Goal: Task Accomplishment & Management: Manage account settings

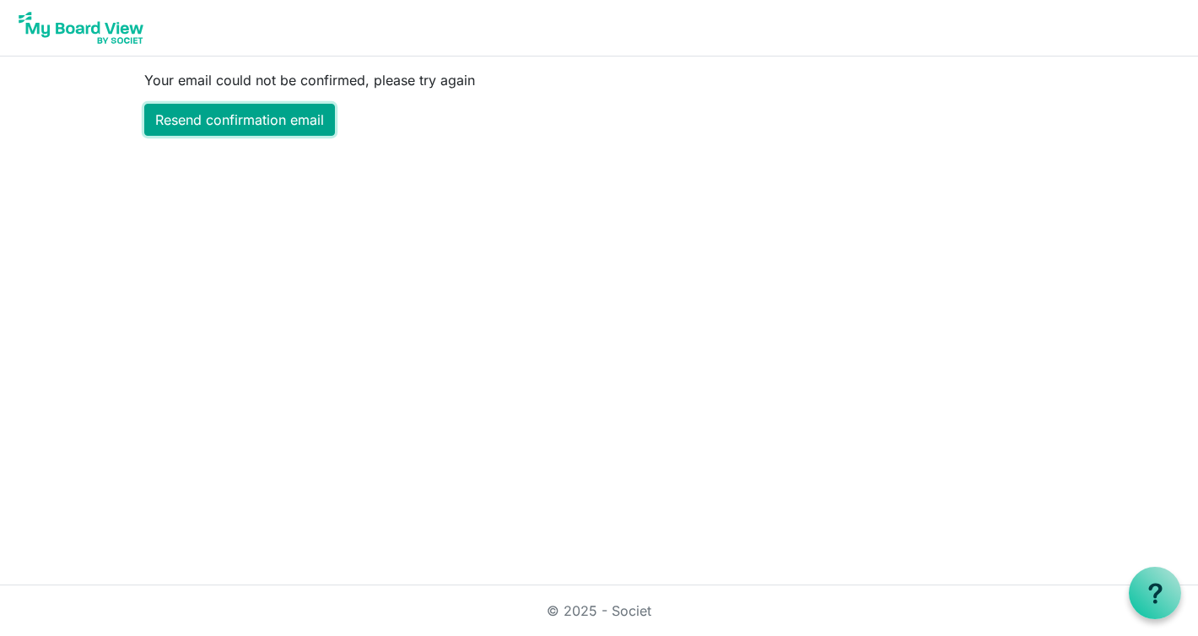
click at [245, 117] on link "Resend confirmation email" at bounding box center [239, 120] width 191 height 32
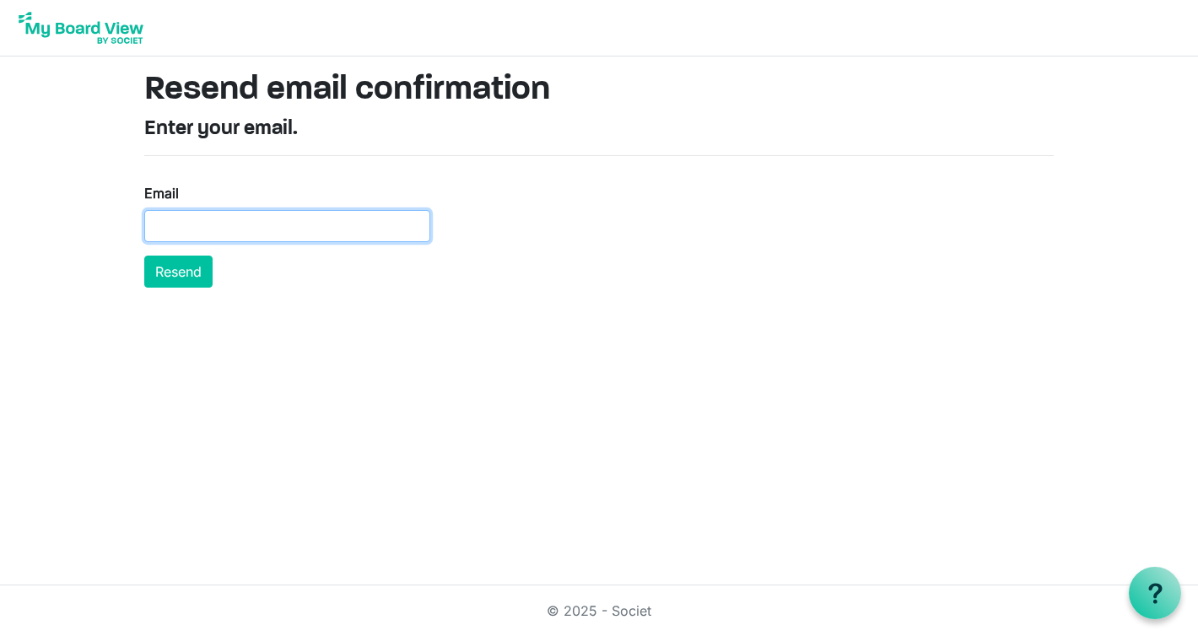
click at [191, 220] on input "Email" at bounding box center [287, 226] width 286 height 32
type input "[EMAIL_ADDRESS][DOMAIN_NAME]"
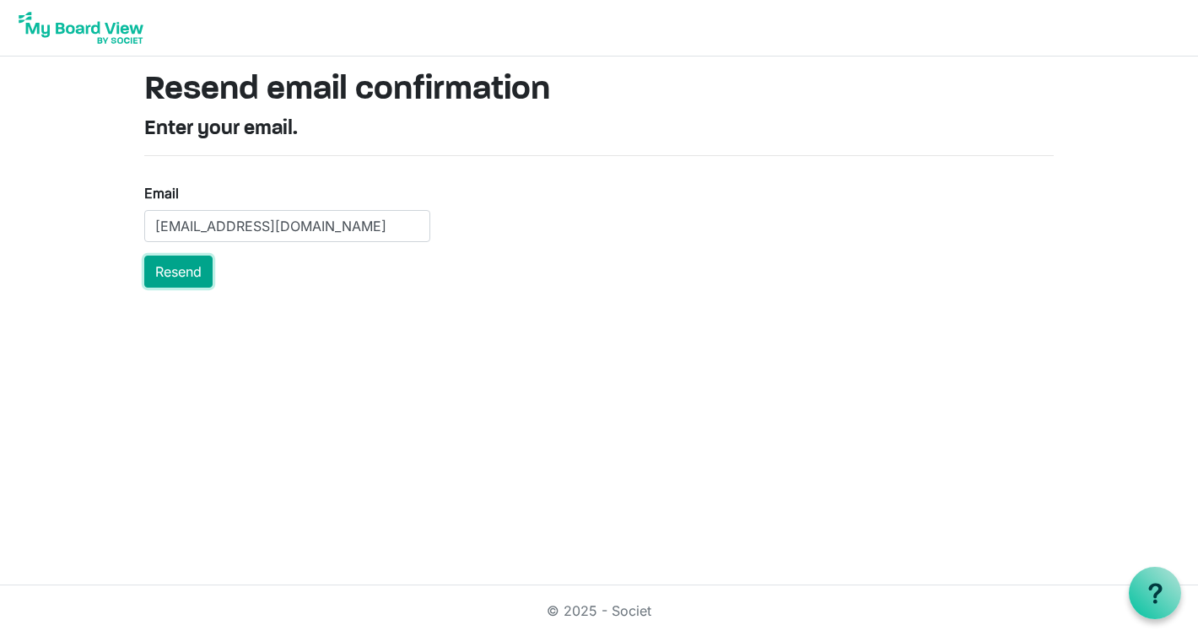
click at [187, 266] on button "Resend" at bounding box center [178, 272] width 68 height 32
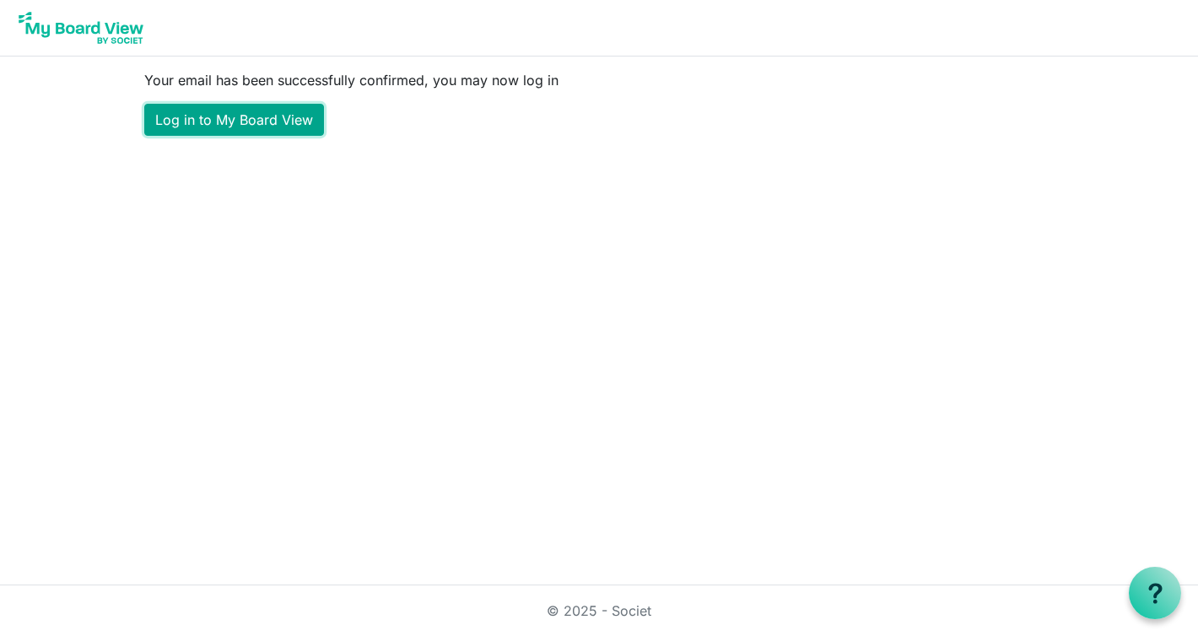
click at [258, 117] on link "Log in to My Board View" at bounding box center [234, 120] width 180 height 32
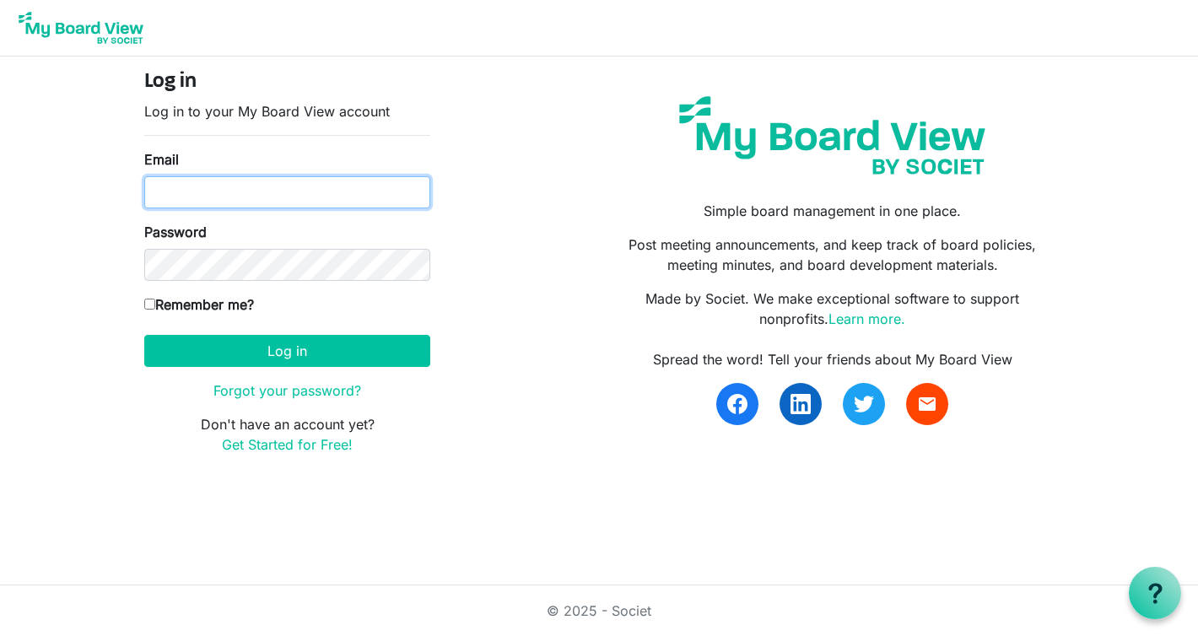
click at [202, 202] on input "Email" at bounding box center [287, 192] width 286 height 32
type input "[EMAIL_ADDRESS][DOMAIN_NAME]"
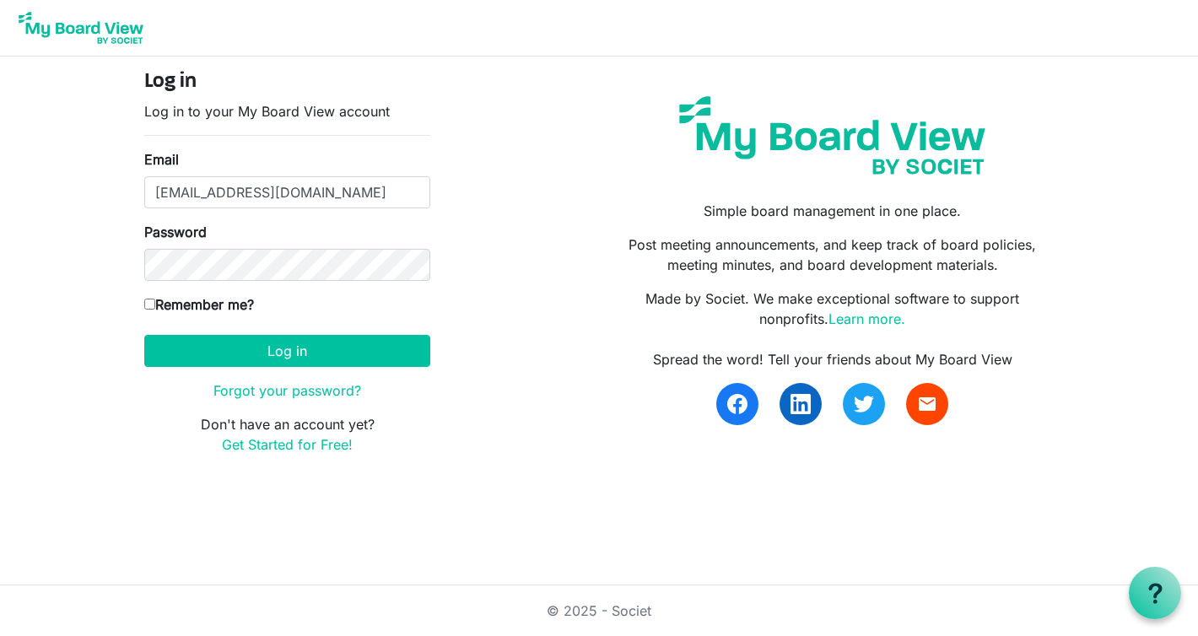
click at [148, 301] on input "Remember me?" at bounding box center [149, 304] width 11 height 11
checkbox input "true"
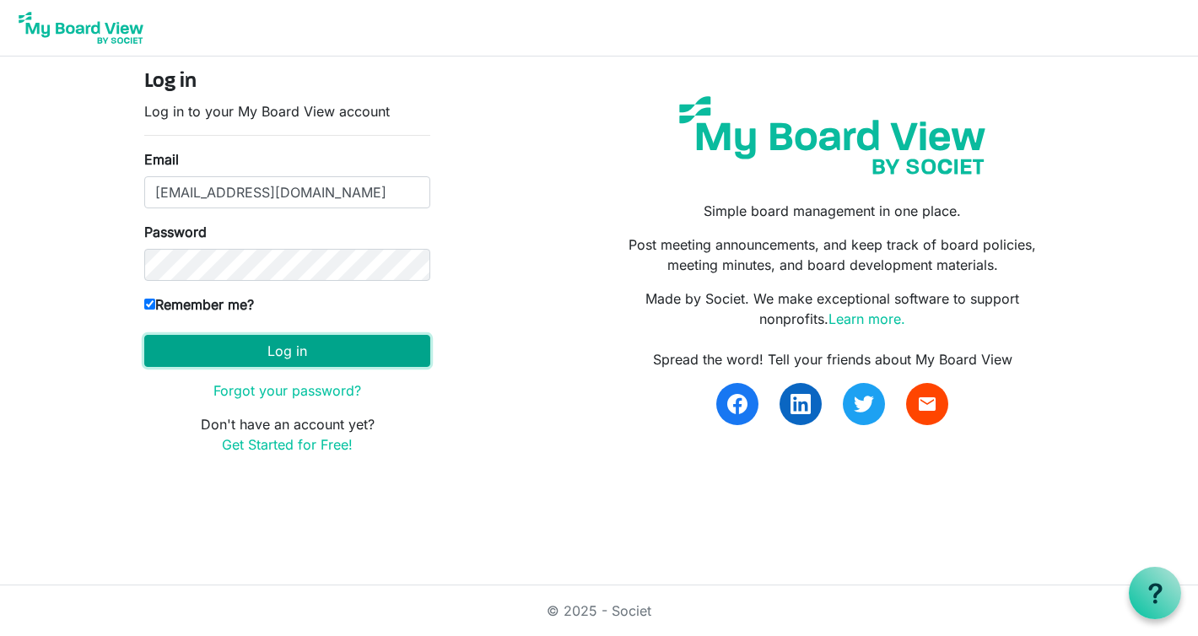
click at [274, 349] on button "Log in" at bounding box center [287, 351] width 286 height 32
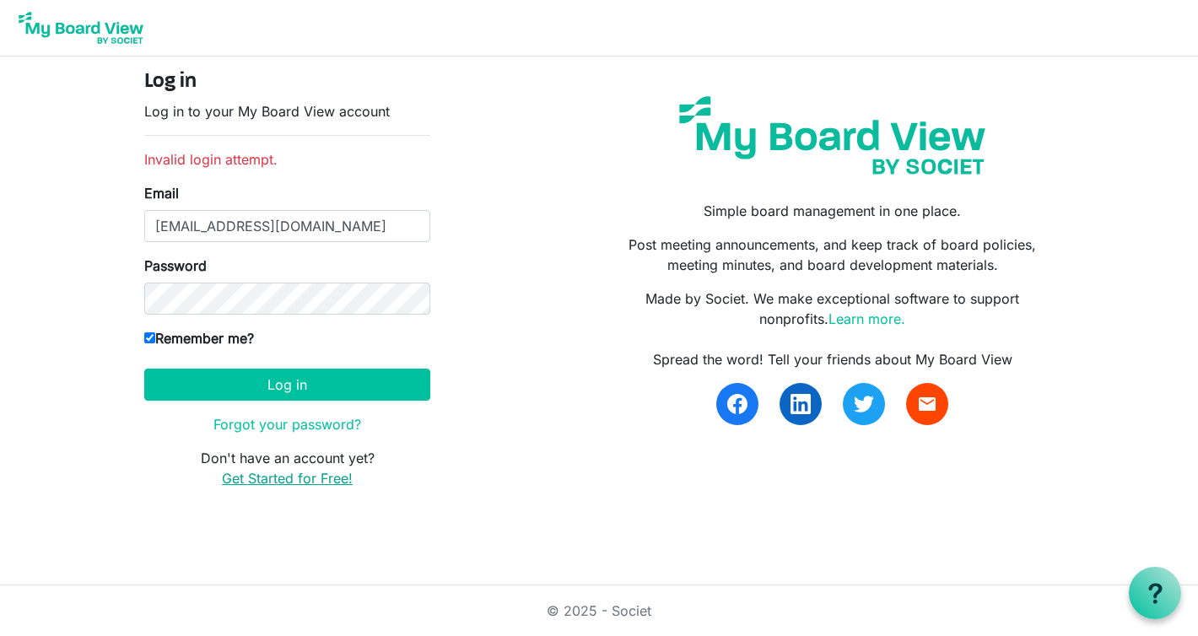
click at [288, 478] on link "Get Started for Free!" at bounding box center [287, 478] width 131 height 17
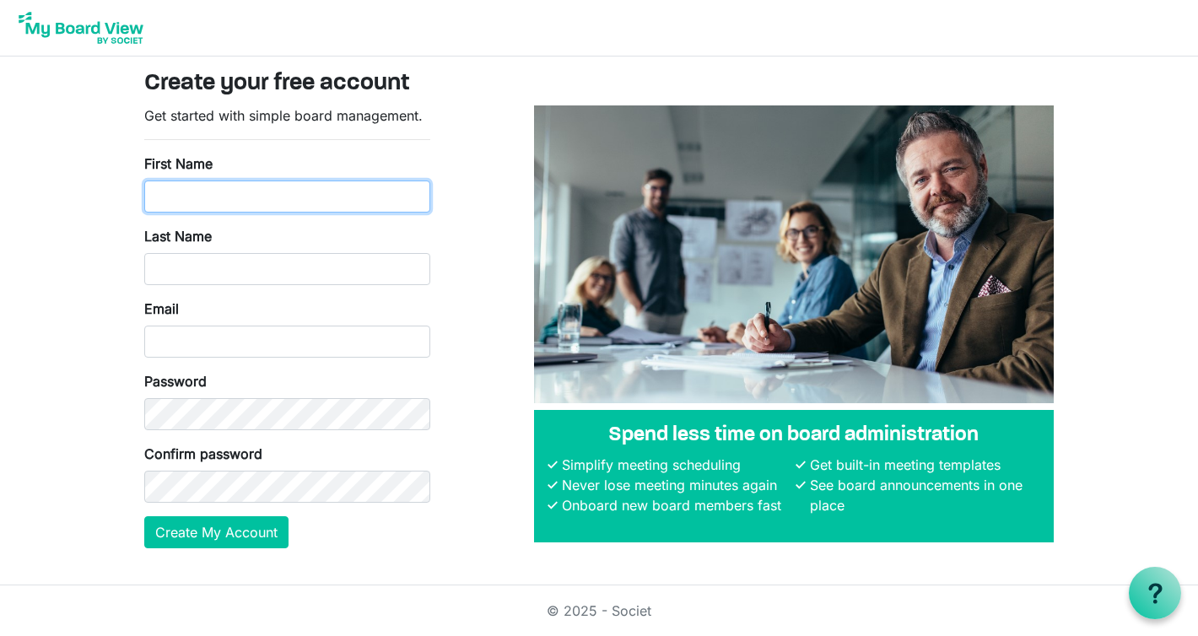
click at [239, 195] on input "First Name" at bounding box center [287, 197] width 286 height 32
type input "Louise"
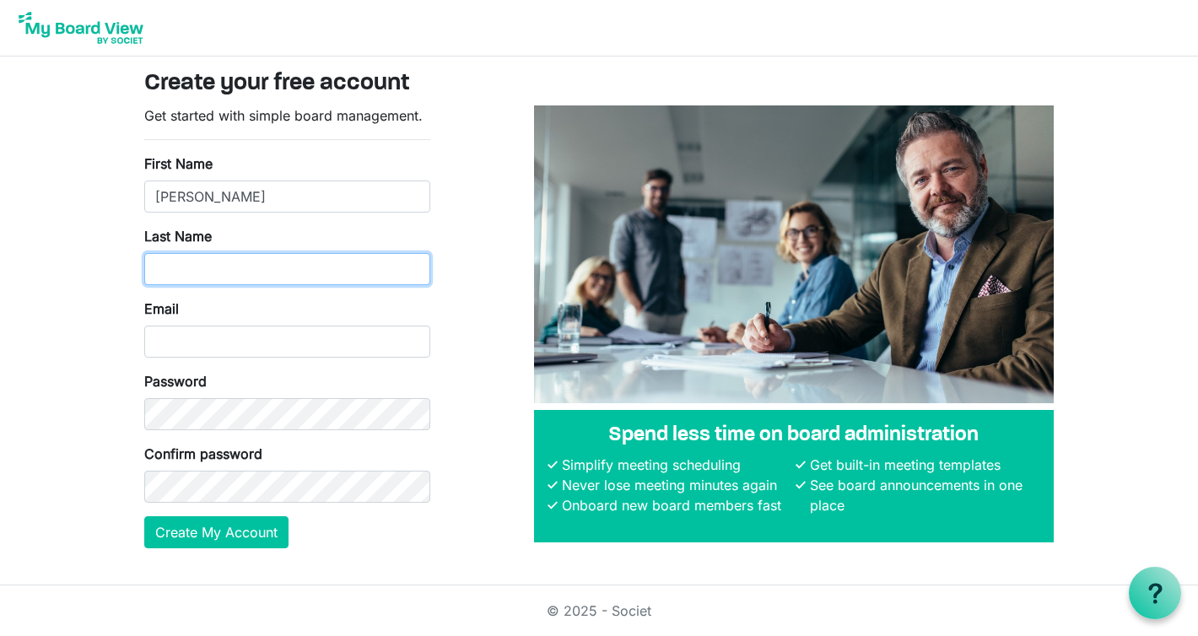
type input "Stevenson"
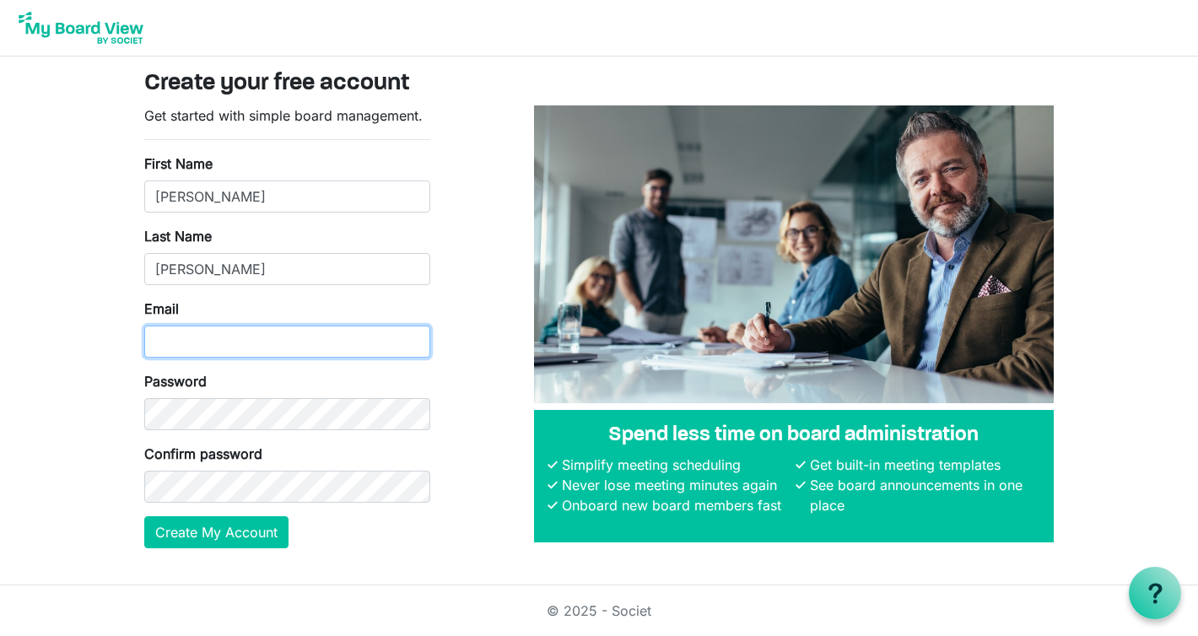
click at [220, 347] on input "Email" at bounding box center [287, 342] width 286 height 32
type input "director@tetoiuku.org.nz"
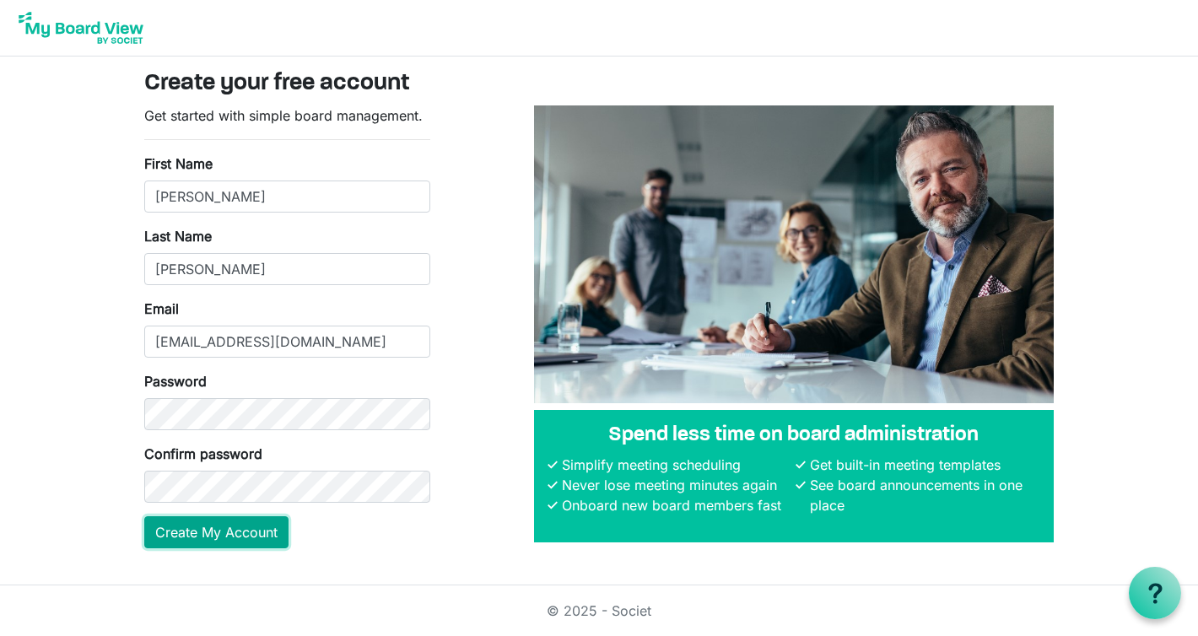
click at [225, 536] on button "Create My Account" at bounding box center [216, 532] width 144 height 32
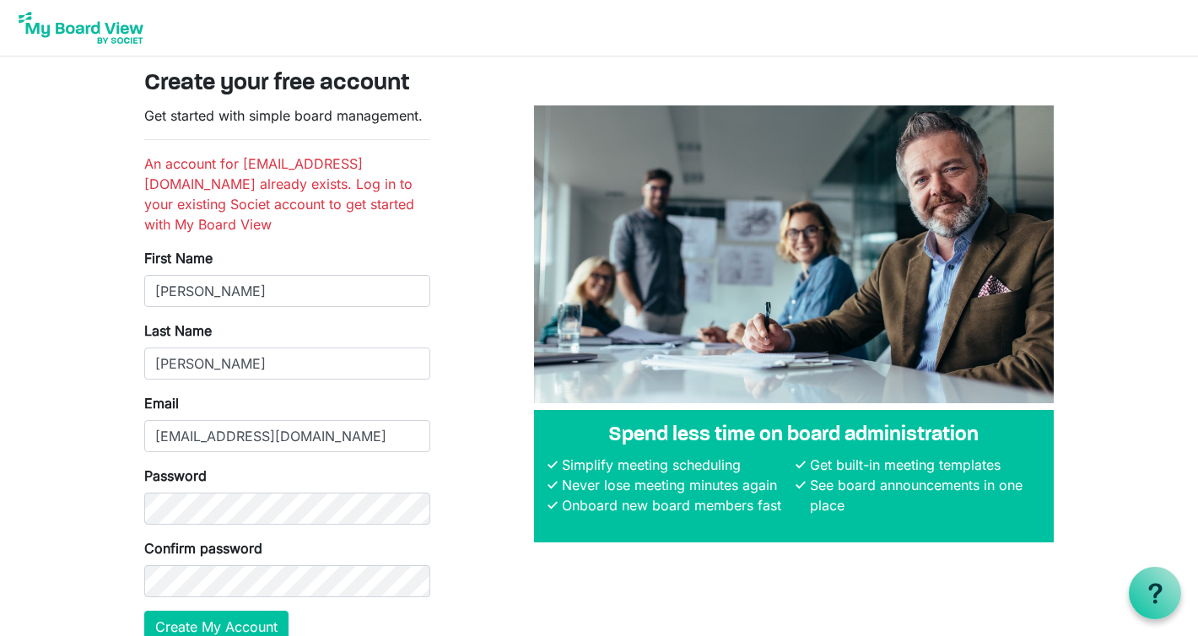
click at [271, 165] on li "An account for director@tetoiuku.org.nz already exists. Log in to your existing…" at bounding box center [287, 194] width 286 height 81
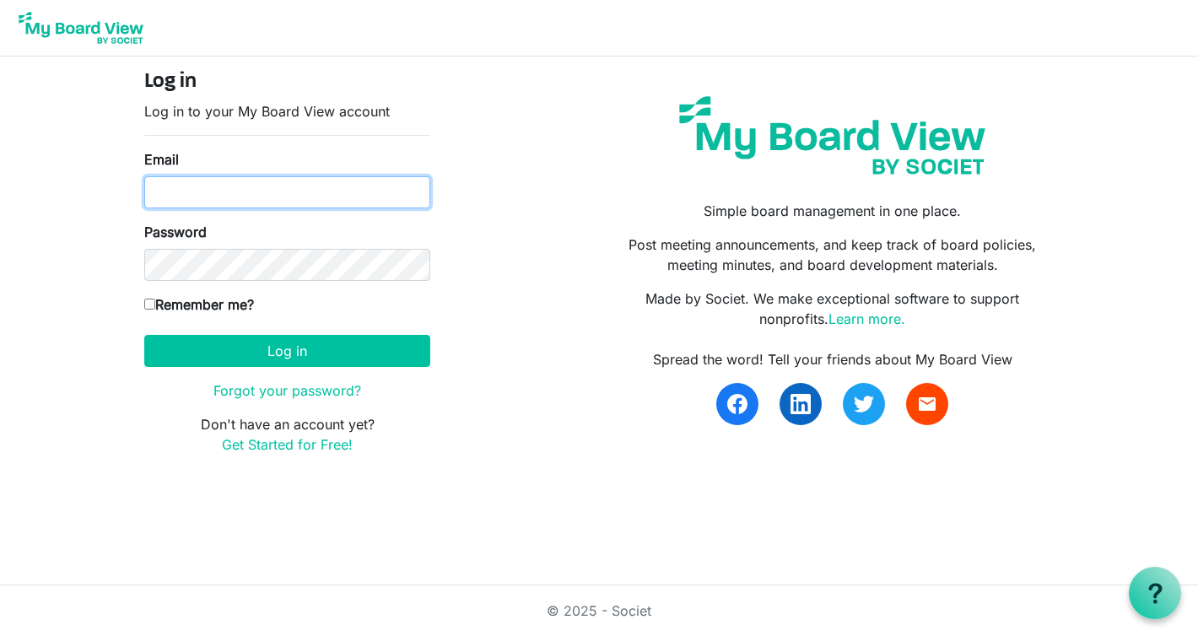
click at [200, 188] on input "Email" at bounding box center [287, 192] width 286 height 32
type input "Direcor@tetoiuku.org.nz"
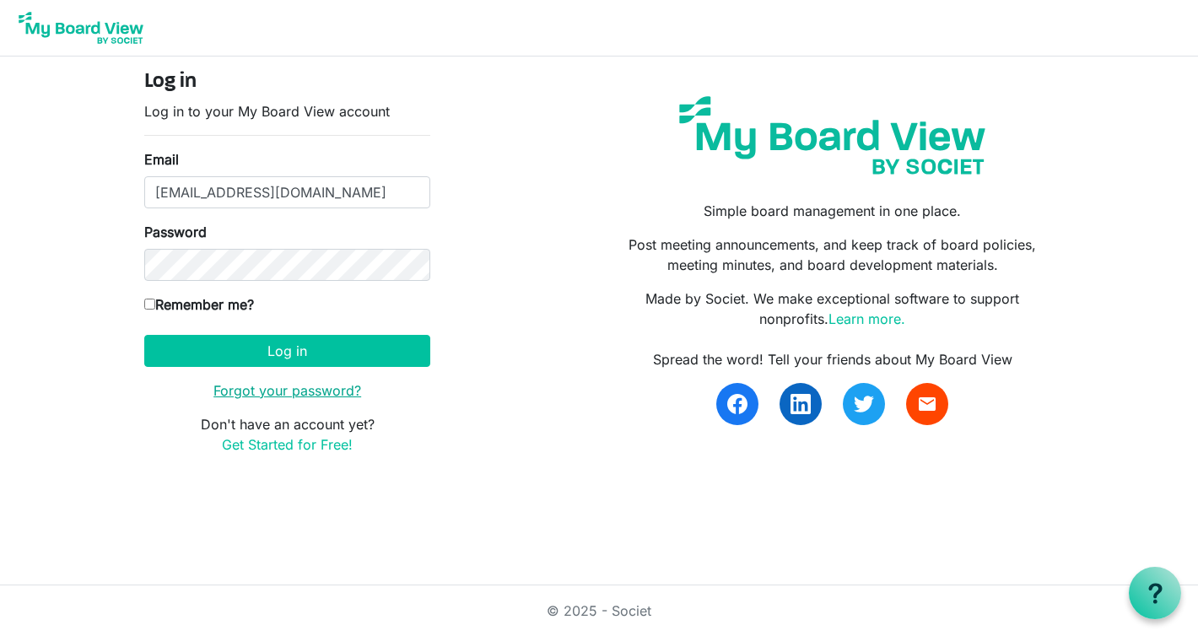
click at [265, 392] on link "Forgot your password?" at bounding box center [287, 390] width 148 height 17
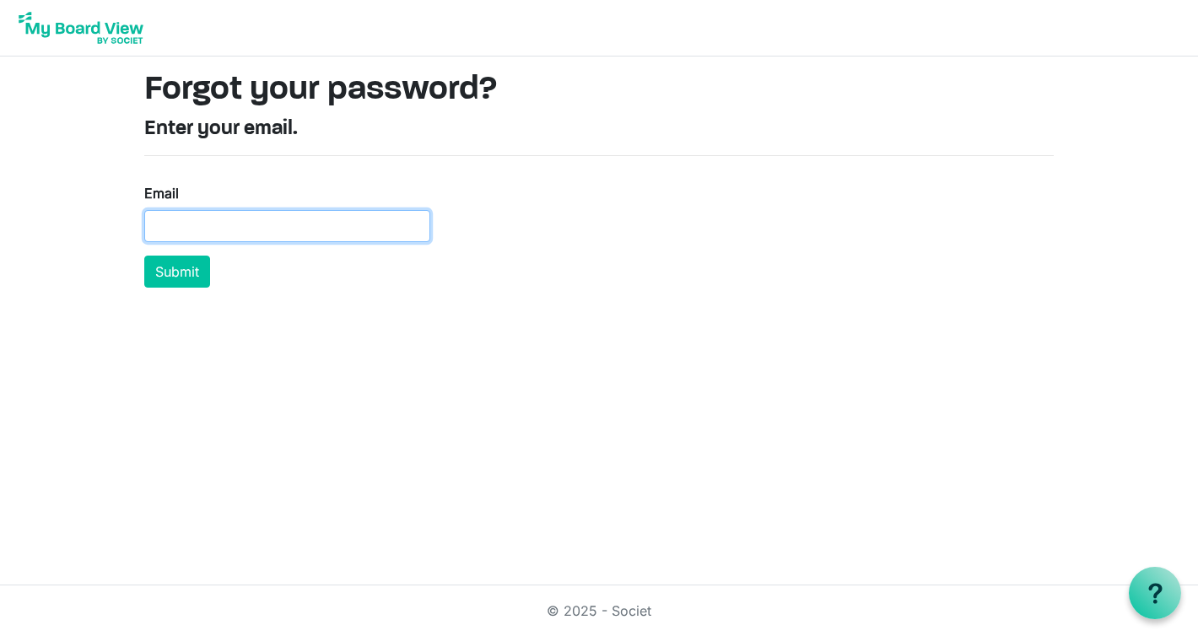
click at [192, 225] on input "Email" at bounding box center [287, 226] width 286 height 32
type input "director@tetoiuku.org.nz"
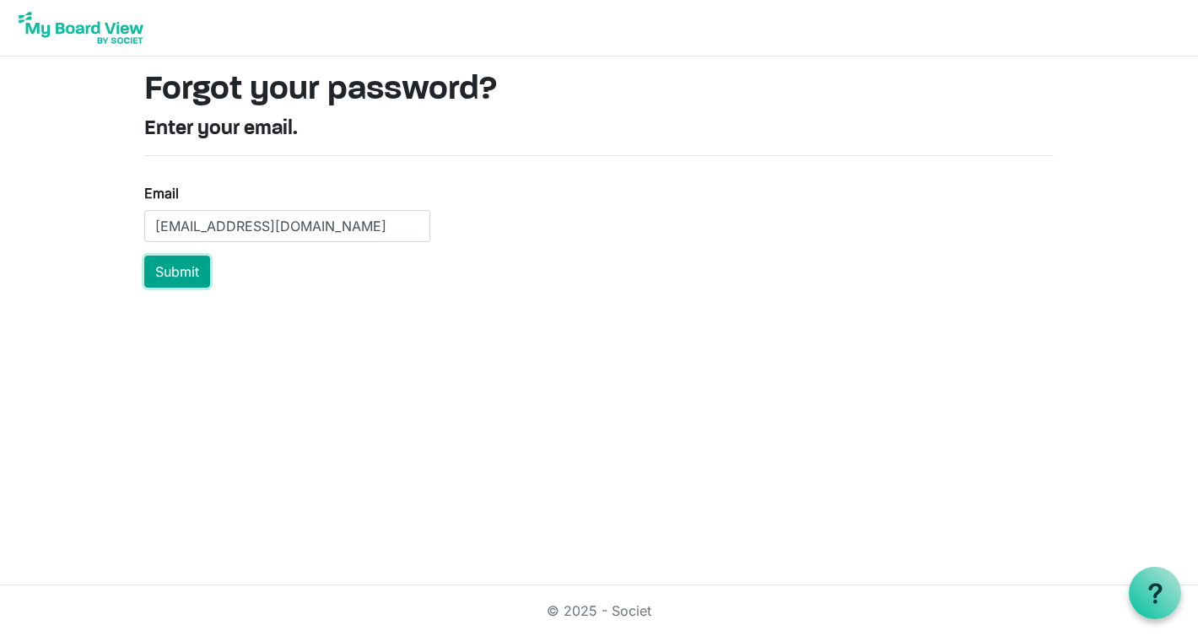
click at [186, 272] on button "Submit" at bounding box center [177, 272] width 66 height 32
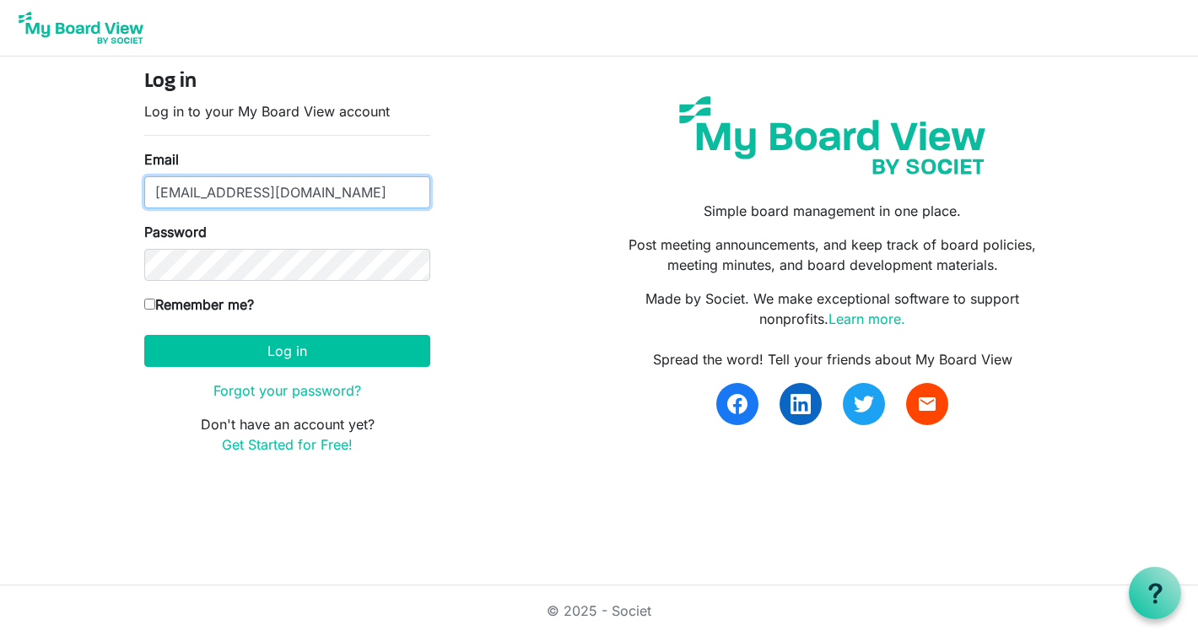
click at [163, 192] on input "Direcor@tetoiuku.org.nz" at bounding box center [287, 192] width 286 height 32
type input "direcor@tetoiuku.org.nz"
click at [149, 301] on input "Remember me?" at bounding box center [149, 304] width 11 height 11
checkbox input "true"
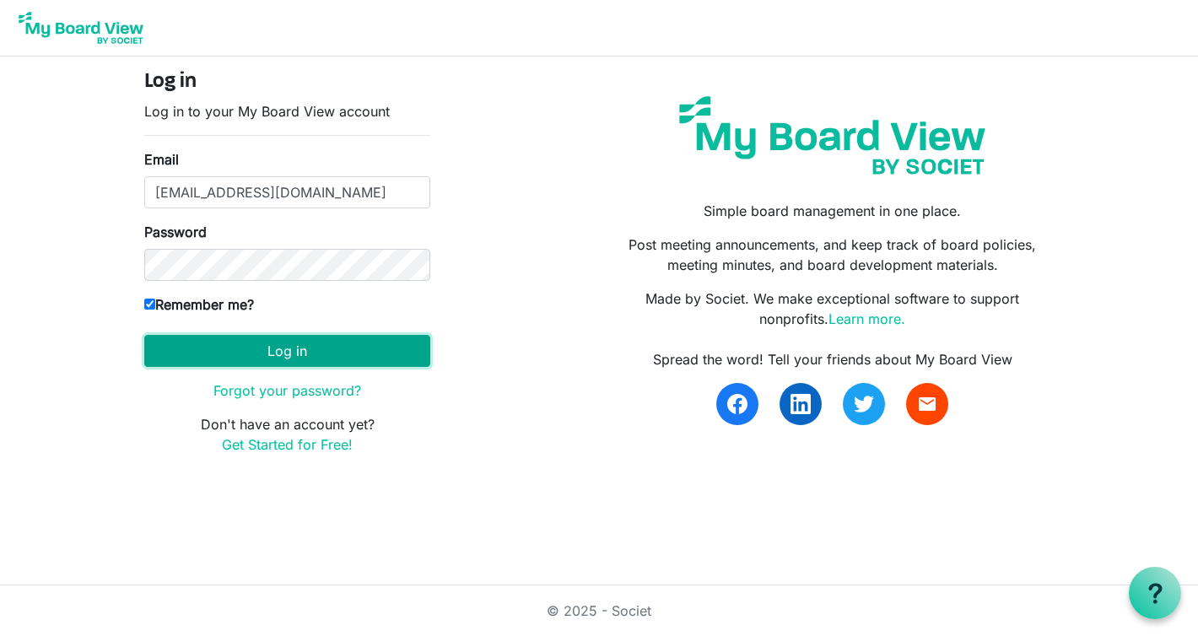
click at [267, 347] on button "Log in" at bounding box center [287, 351] width 286 height 32
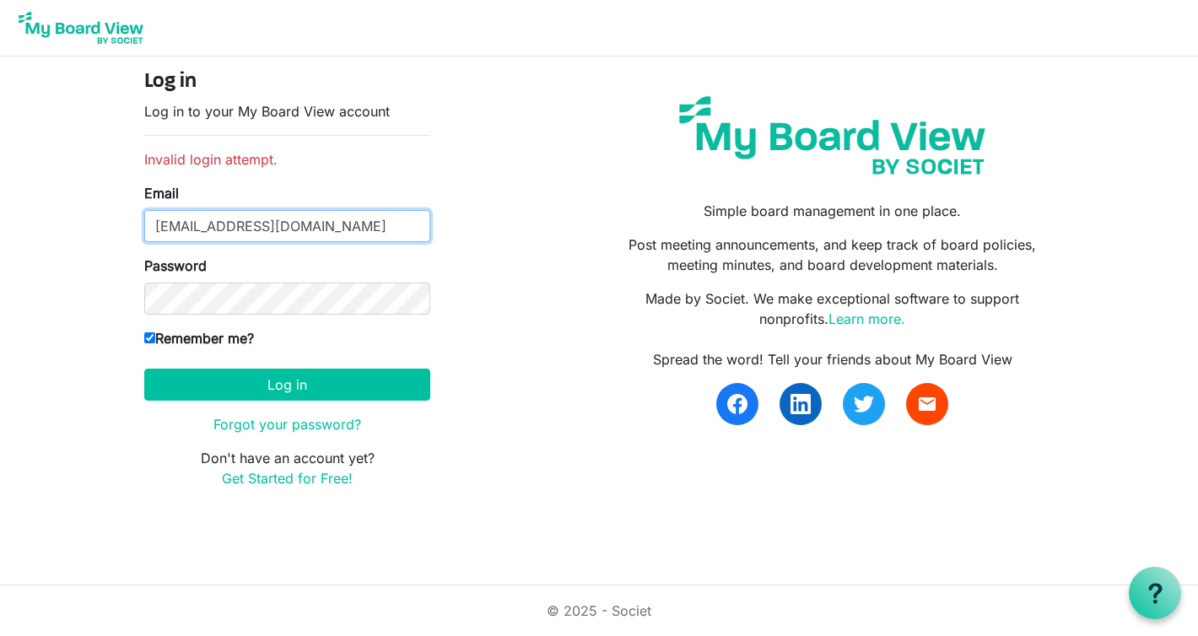
click at [156, 228] on input "direcor@tetoiuku.org.nz" at bounding box center [287, 226] width 286 height 32
drag, startPoint x: 347, startPoint y: 228, endPoint x: 338, endPoint y: 228, distance: 9.3
click at [345, 228] on input "direcor@tetoiuku.org.nz" at bounding box center [287, 226] width 286 height 32
click at [186, 225] on input "direcor@tetoiuku.org.nz" at bounding box center [287, 226] width 286 height 32
click at [358, 230] on input "director@tetoiuku.org.nz" at bounding box center [287, 226] width 286 height 32
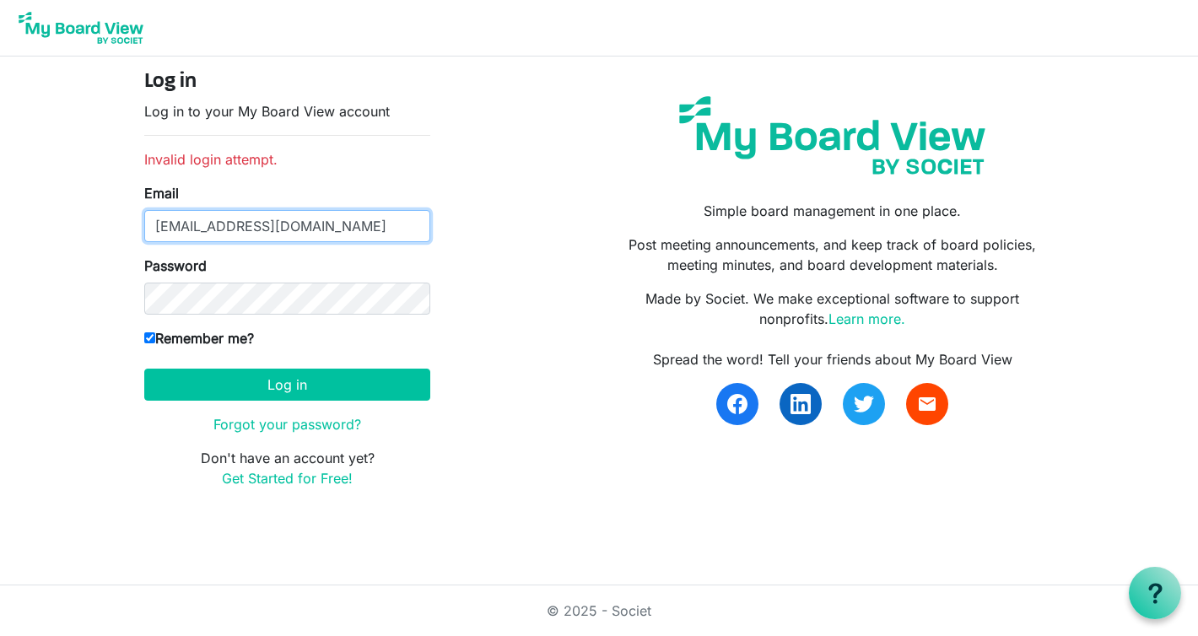
type input "director@tetoiuku.org.nz"
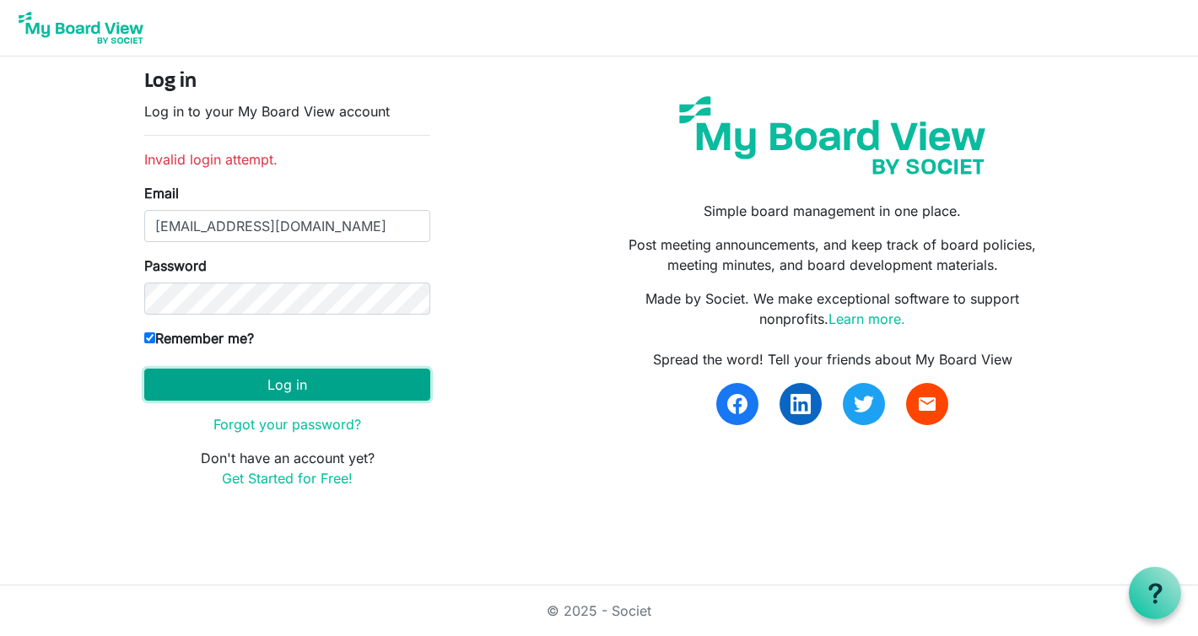
click at [278, 386] on button "Log in" at bounding box center [287, 385] width 286 height 32
